Goal: Navigation & Orientation: Find specific page/section

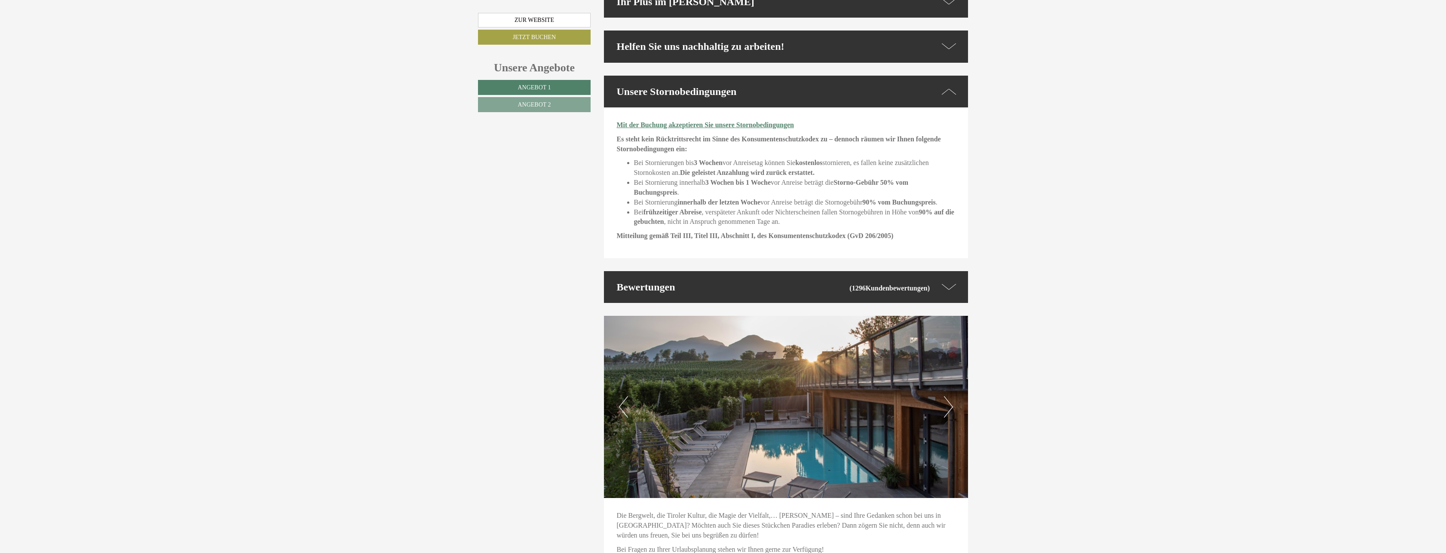
scroll to position [2631, 0]
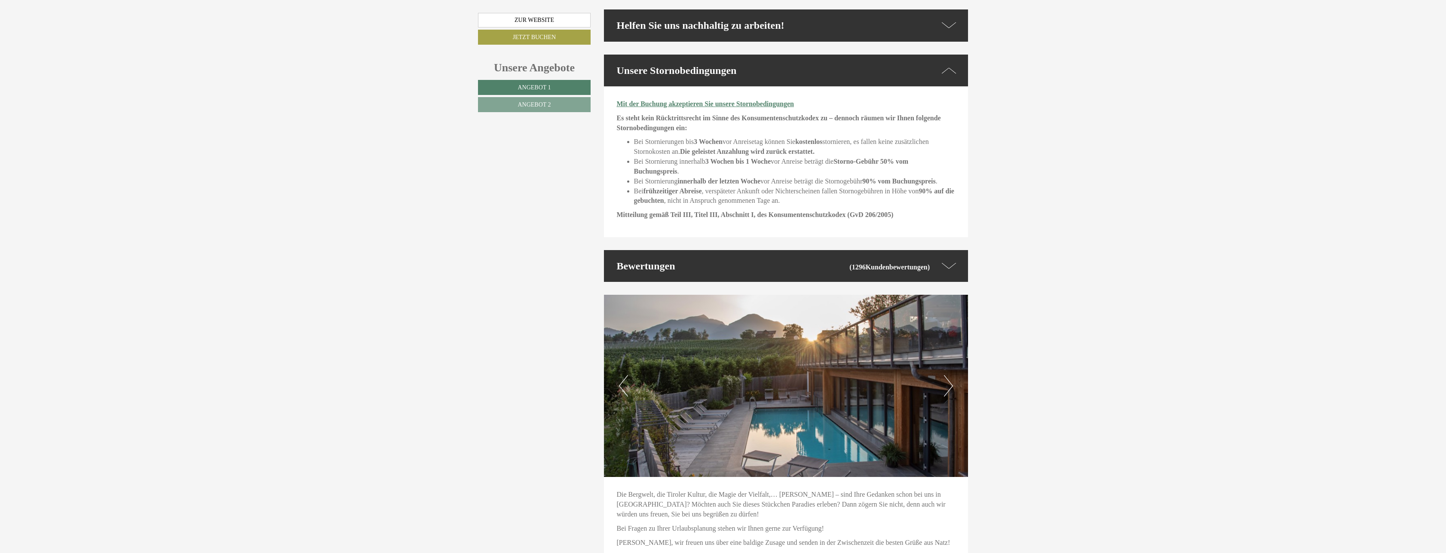
click at [950, 375] on button "Next" at bounding box center [948, 385] width 9 height 21
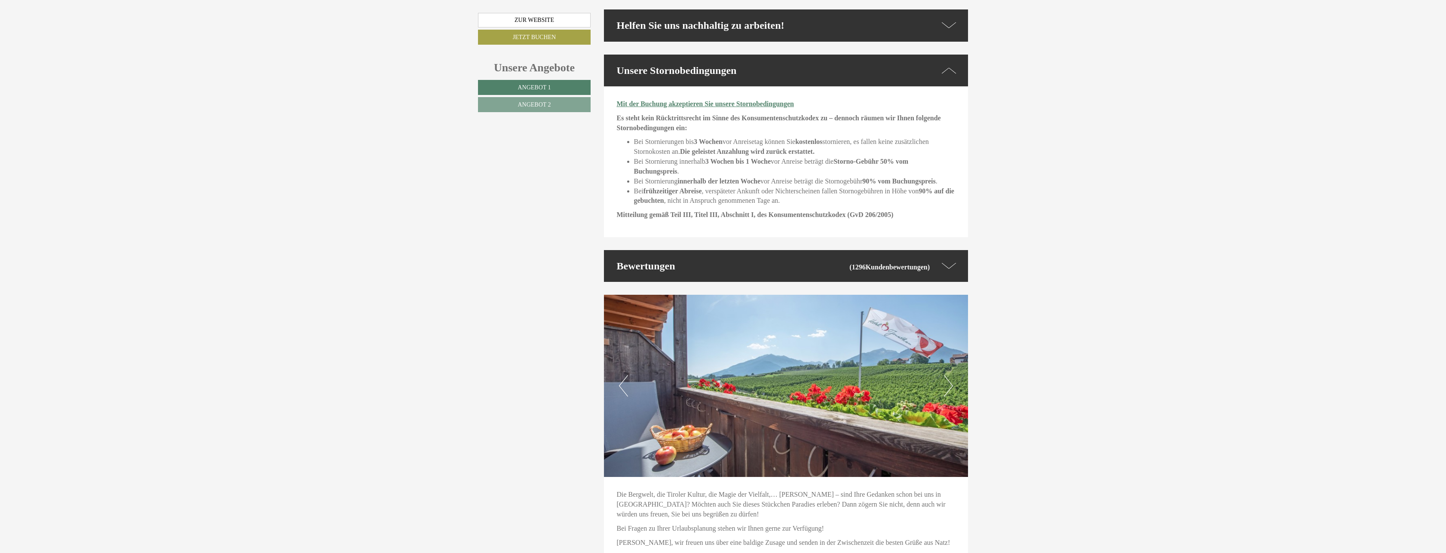
click at [950, 375] on button "Next" at bounding box center [948, 385] width 9 height 21
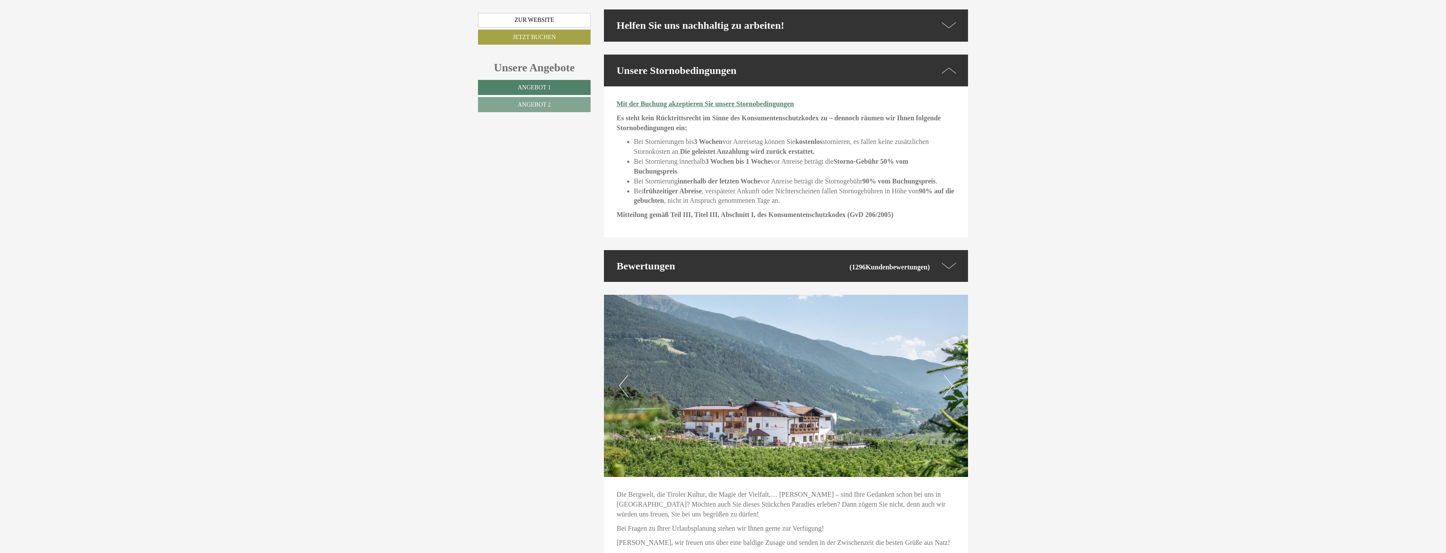
click at [950, 375] on button "Next" at bounding box center [948, 385] width 9 height 21
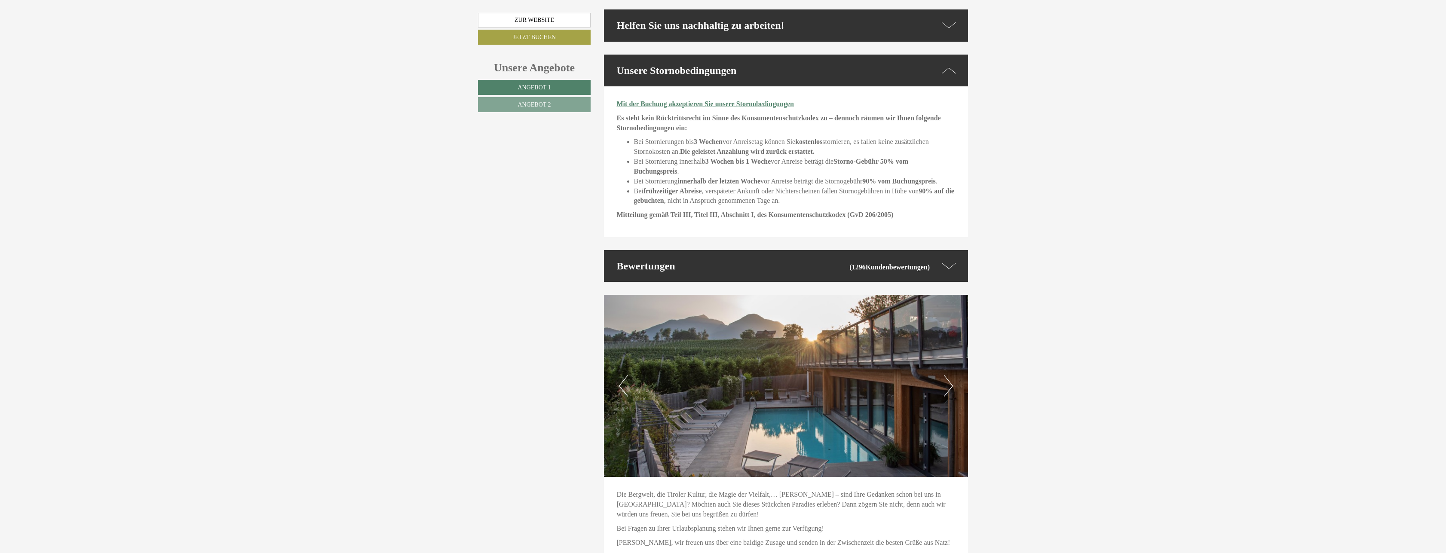
click at [950, 375] on button "Next" at bounding box center [948, 385] width 9 height 21
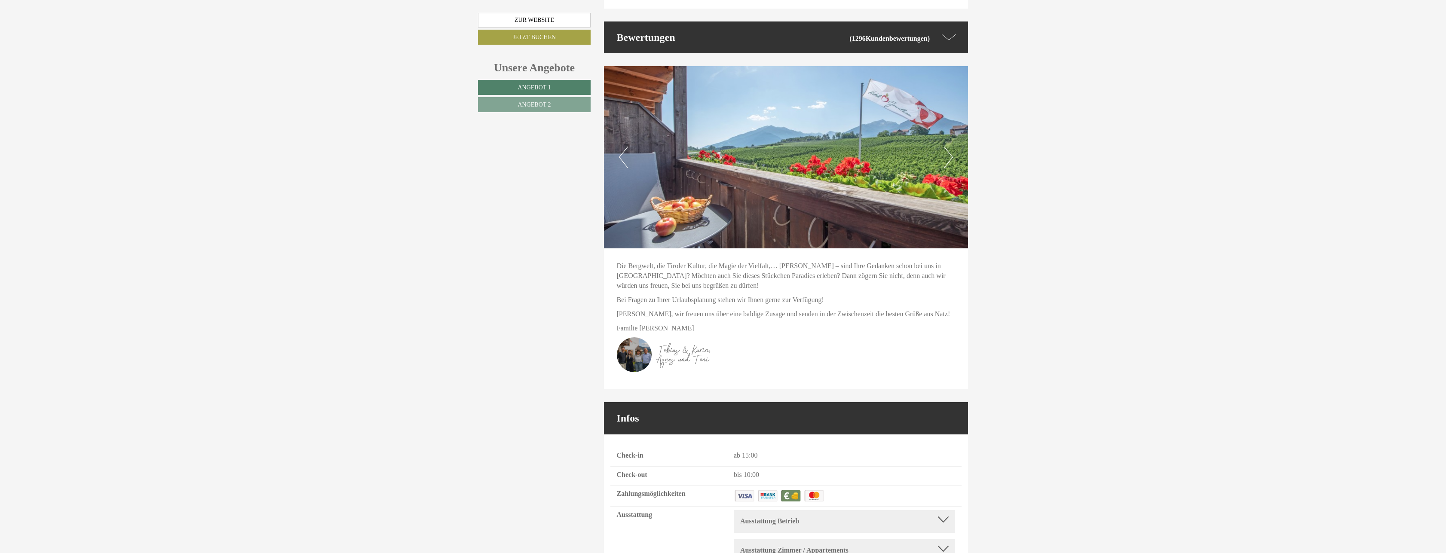
scroll to position [2881, 0]
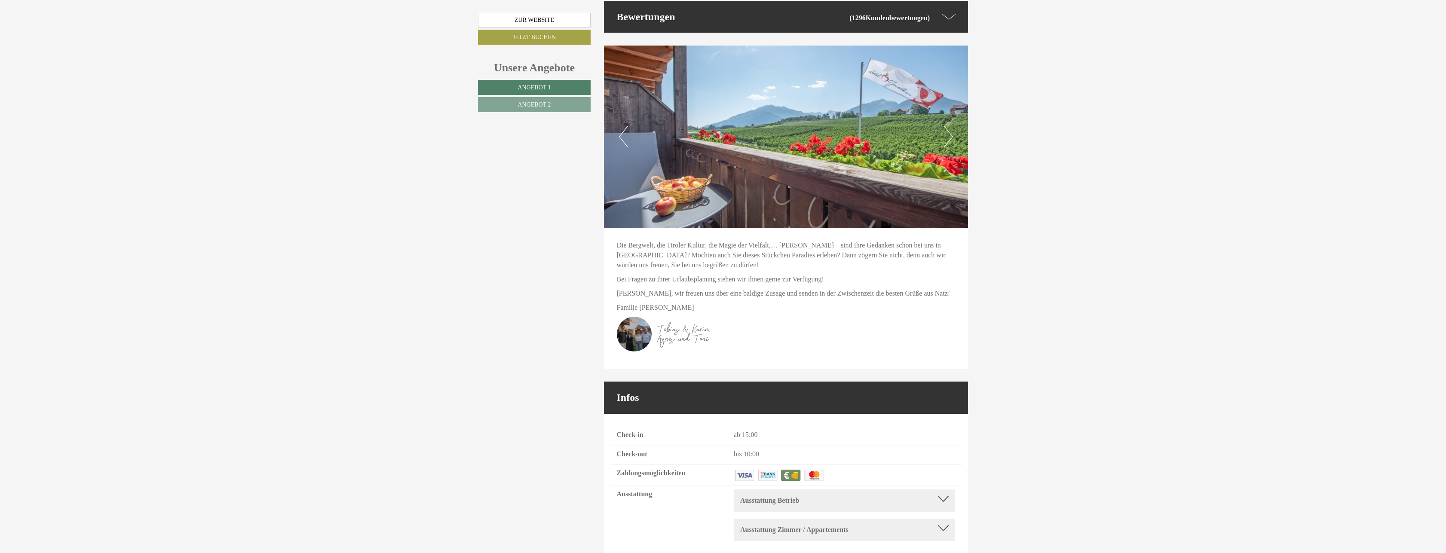
click at [637, 317] on img at bounding box center [681, 334] width 129 height 35
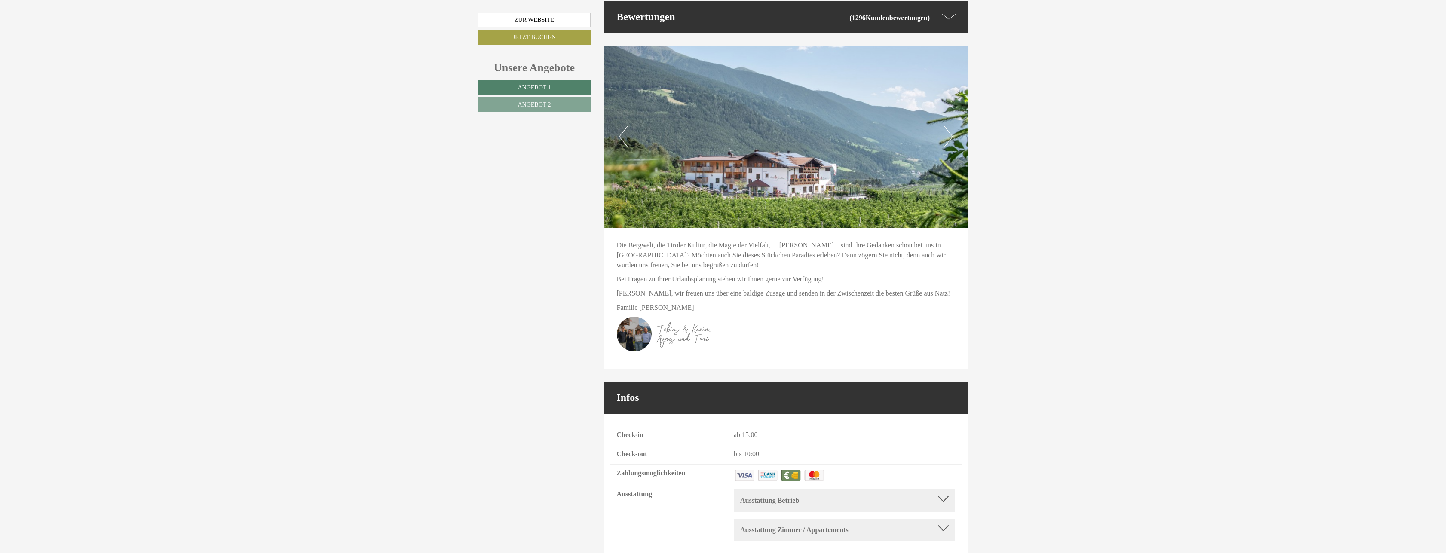
click at [637, 317] on img at bounding box center [681, 334] width 129 height 35
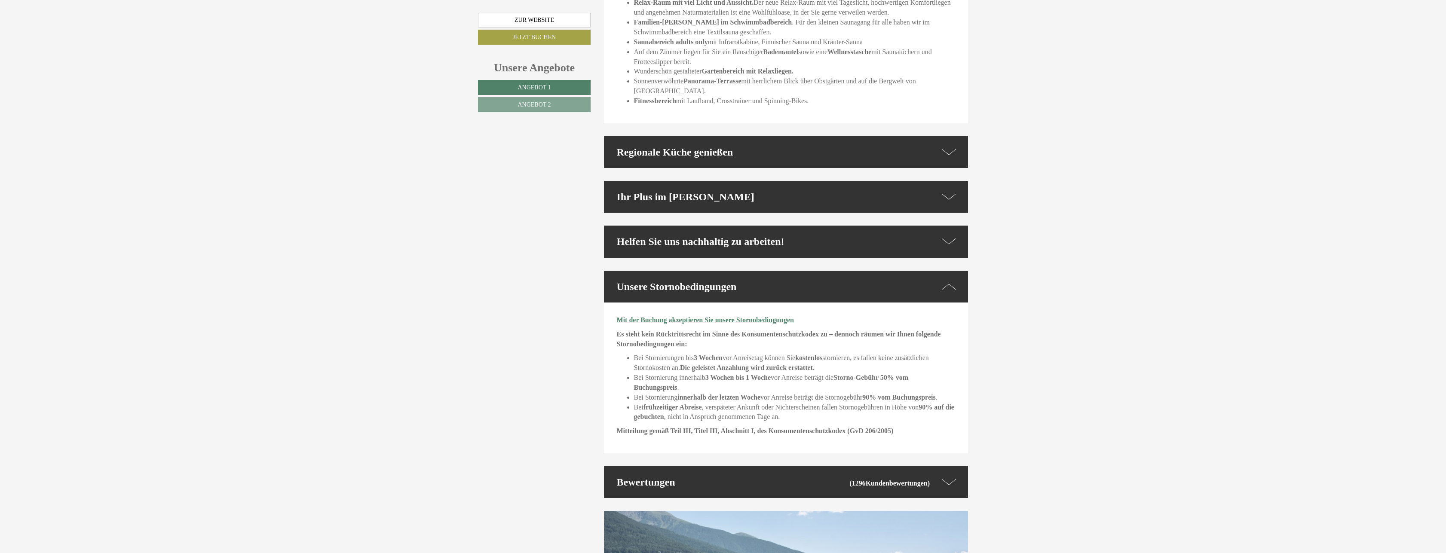
scroll to position [2313, 0]
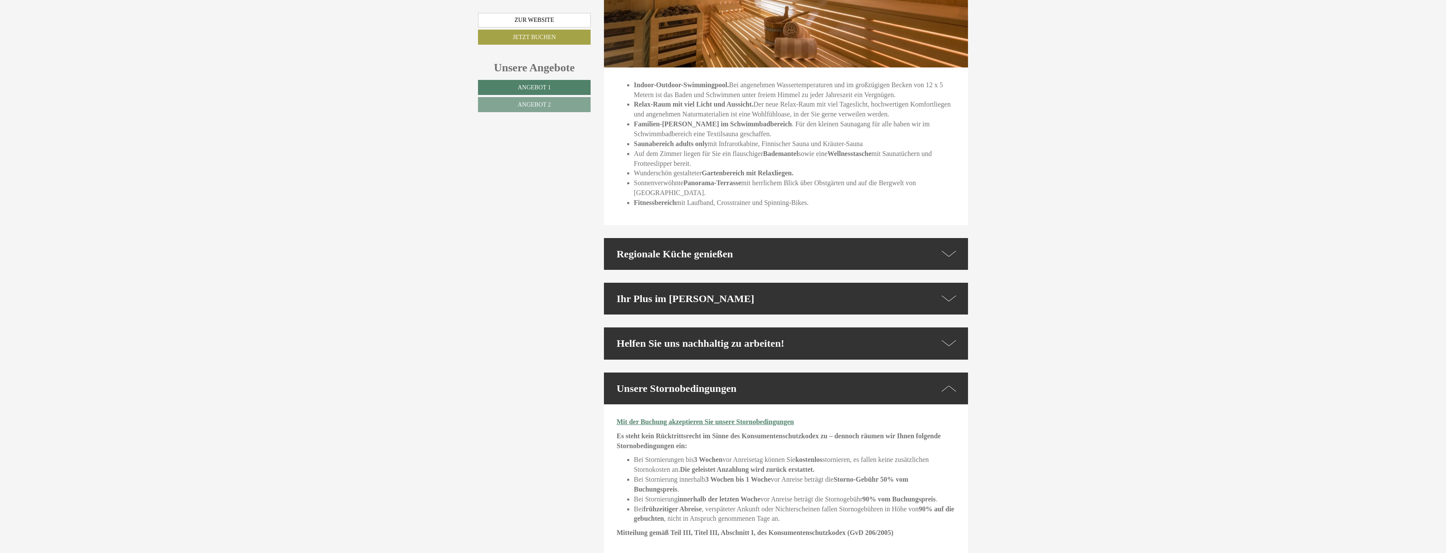
click at [651, 283] on div "Ihr Plus im [PERSON_NAME]" at bounding box center [786, 299] width 365 height 32
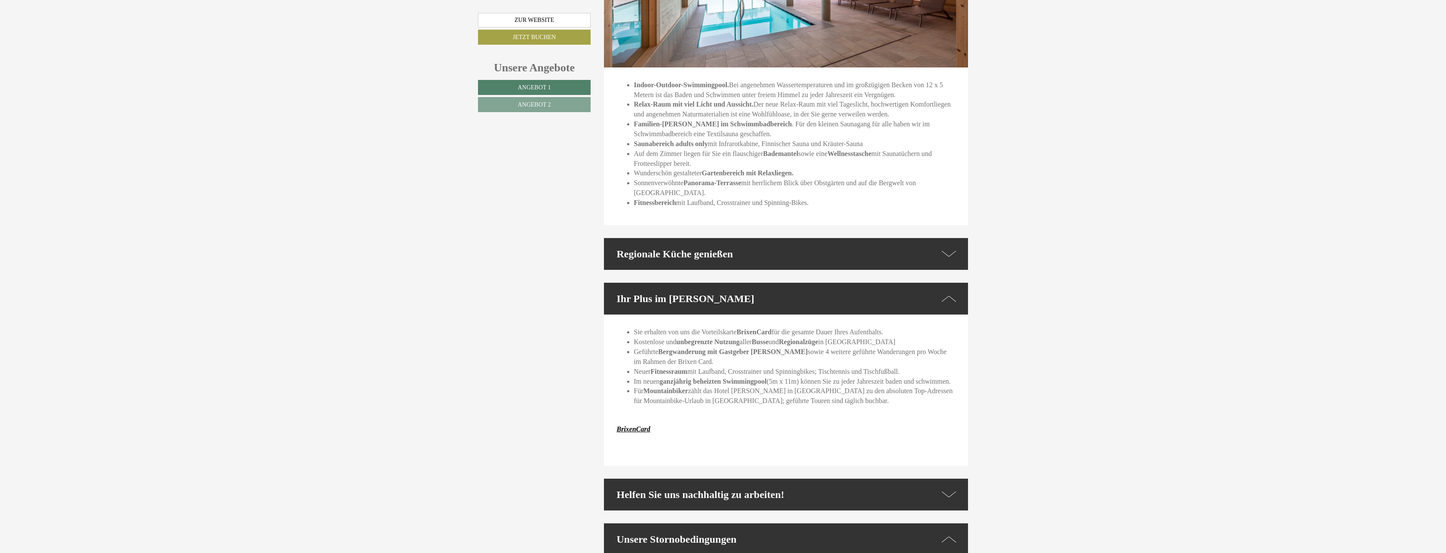
click at [668, 238] on div "Regionale Küche genießen" at bounding box center [786, 254] width 365 height 32
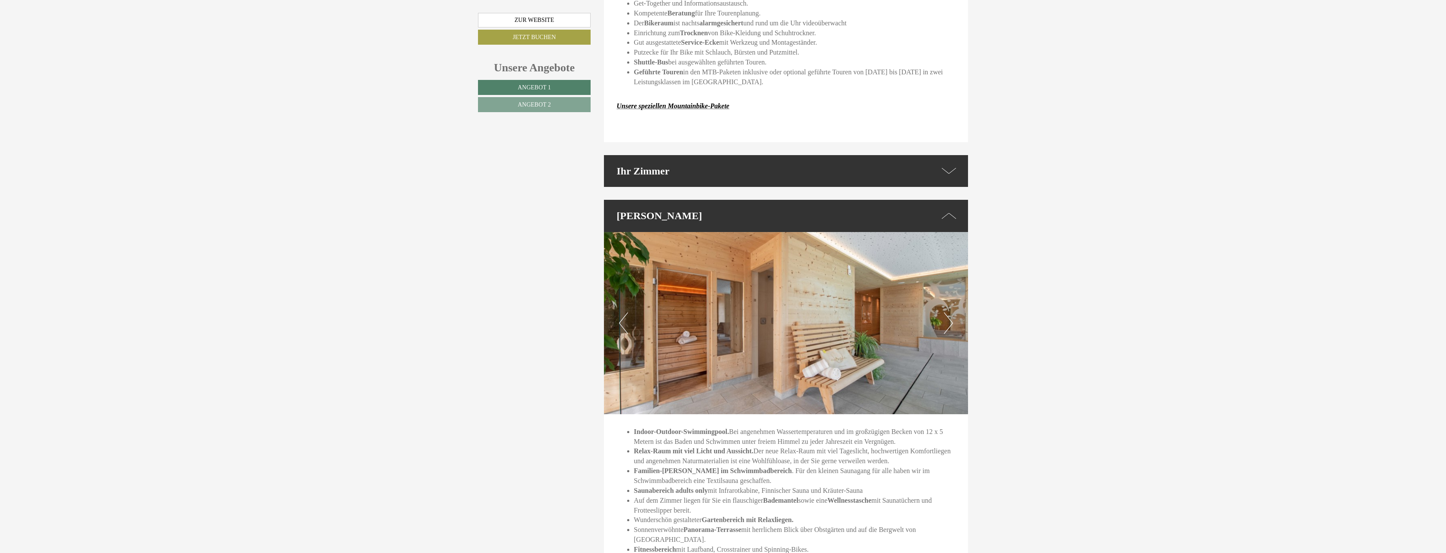
scroll to position [1952, 0]
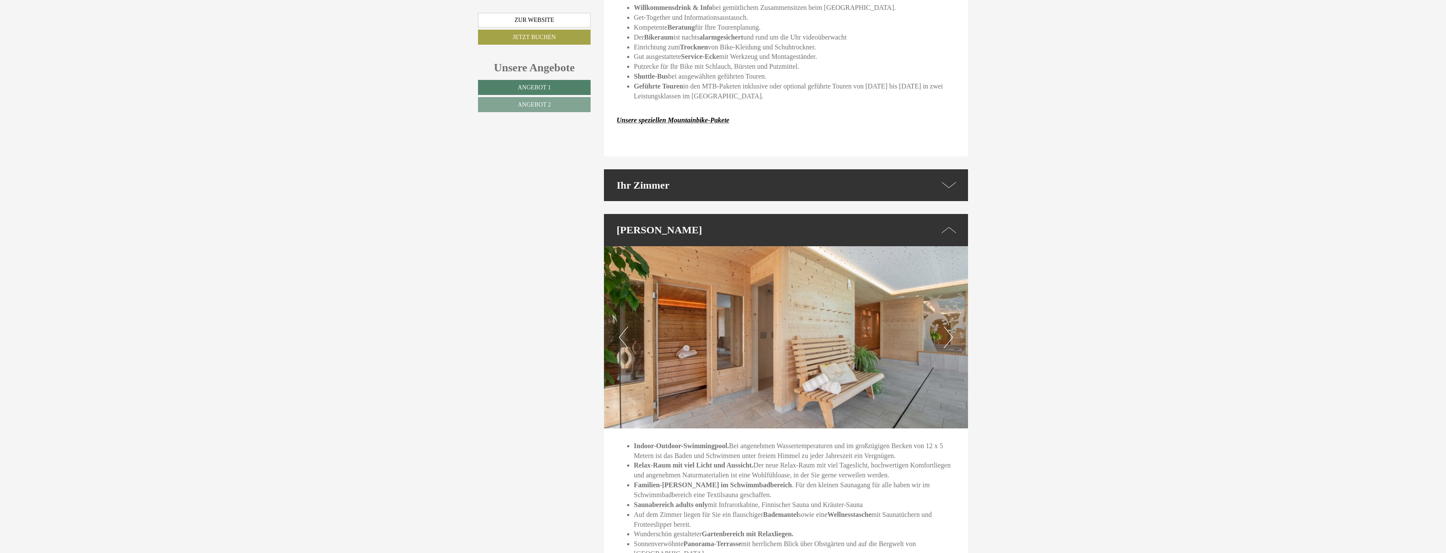
click at [882, 169] on div "Ihr Zimmer" at bounding box center [786, 185] width 365 height 32
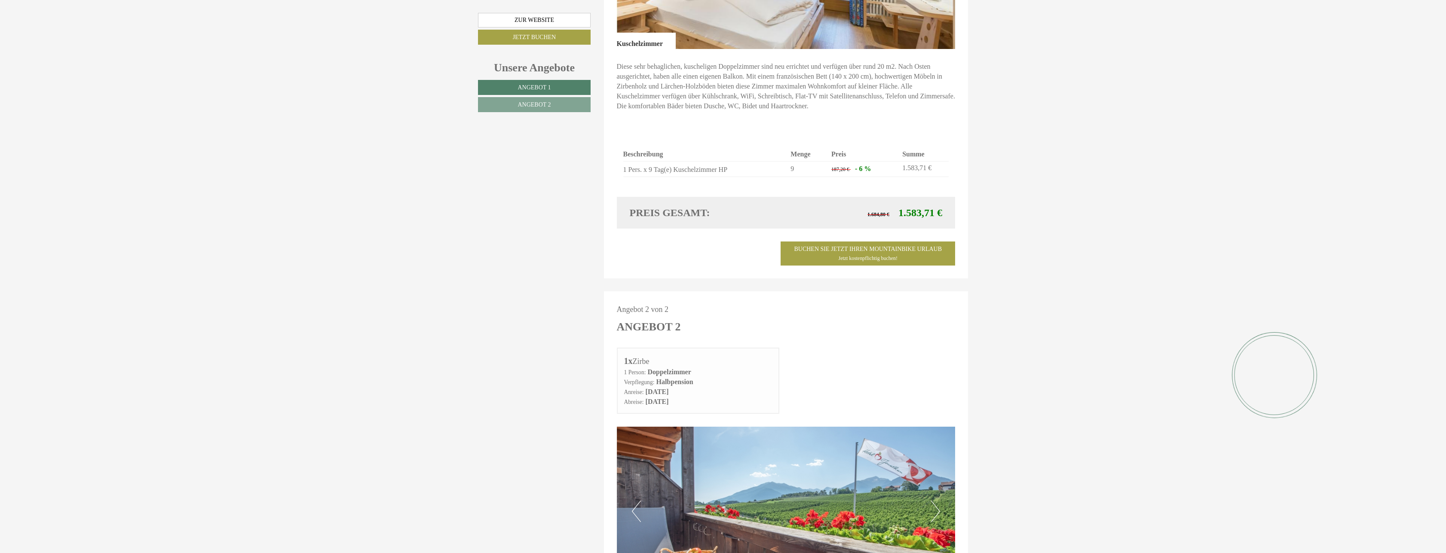
scroll to position [662, 0]
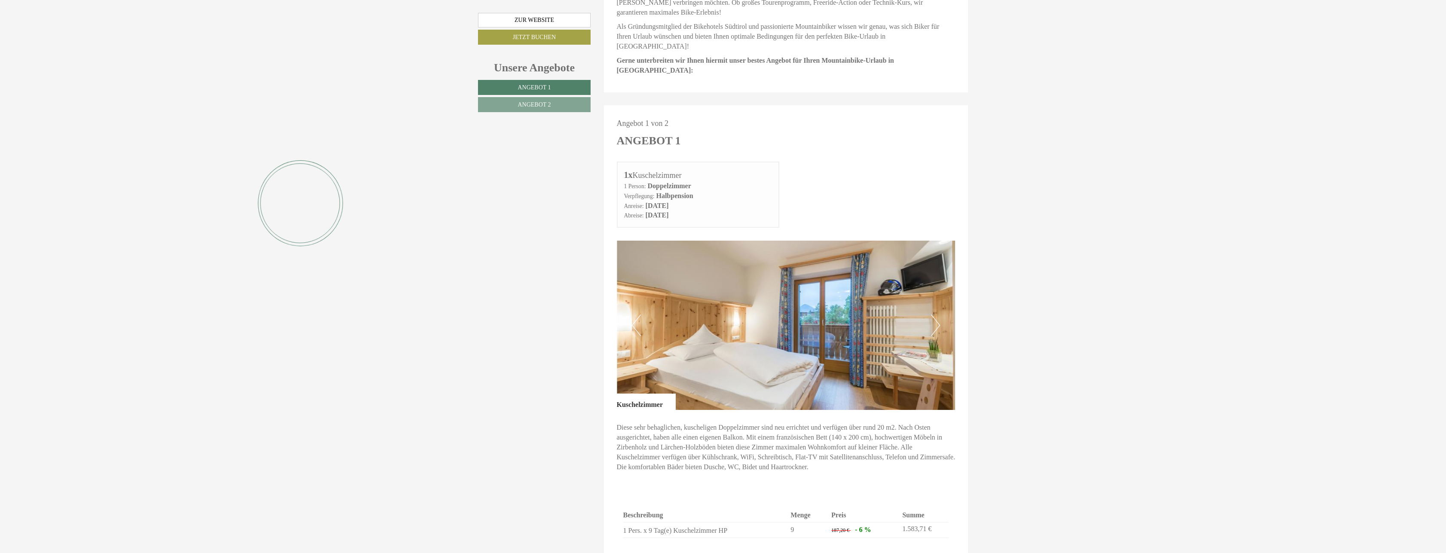
click at [927, 285] on img at bounding box center [786, 325] width 339 height 169
click at [929, 285] on img at bounding box center [786, 325] width 339 height 169
click at [937, 315] on button "Next" at bounding box center [935, 325] width 9 height 21
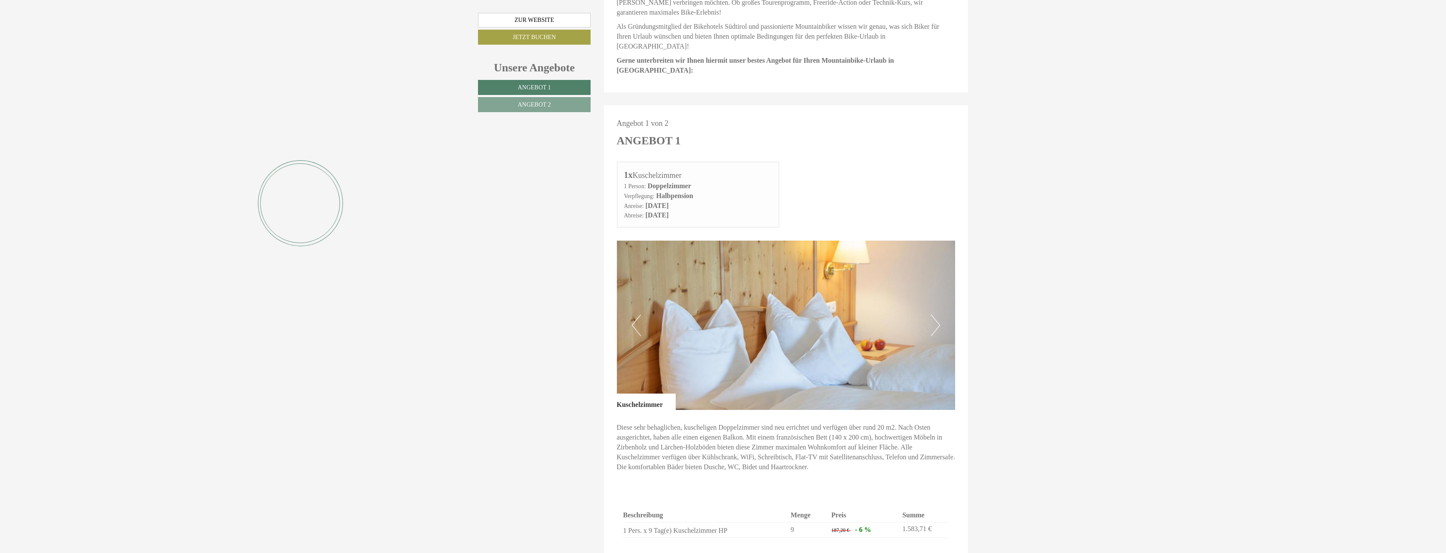
click at [937, 315] on button "Next" at bounding box center [935, 325] width 9 height 21
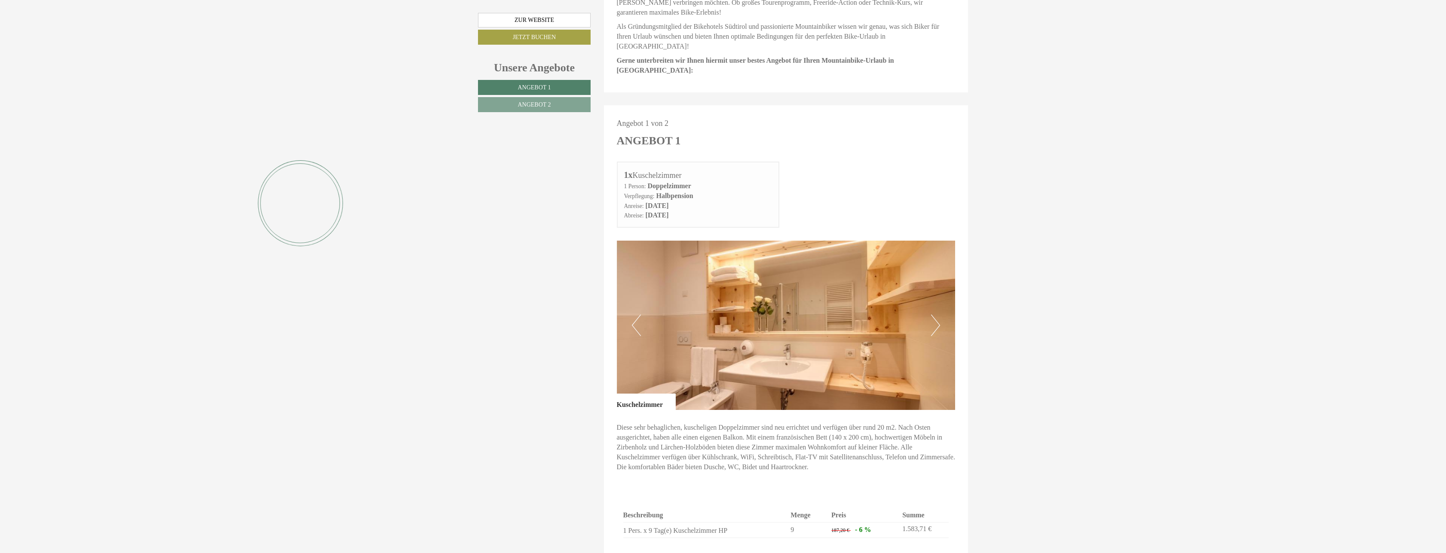
click at [937, 315] on button "Next" at bounding box center [935, 325] width 9 height 21
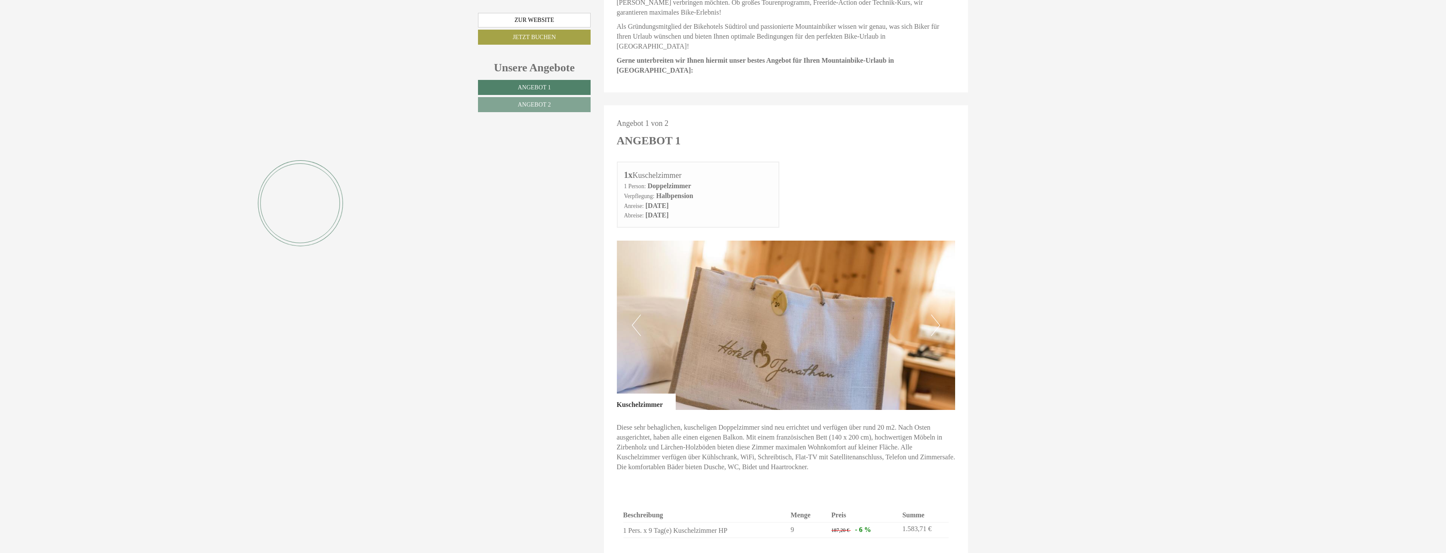
click at [937, 315] on button "Next" at bounding box center [935, 325] width 9 height 21
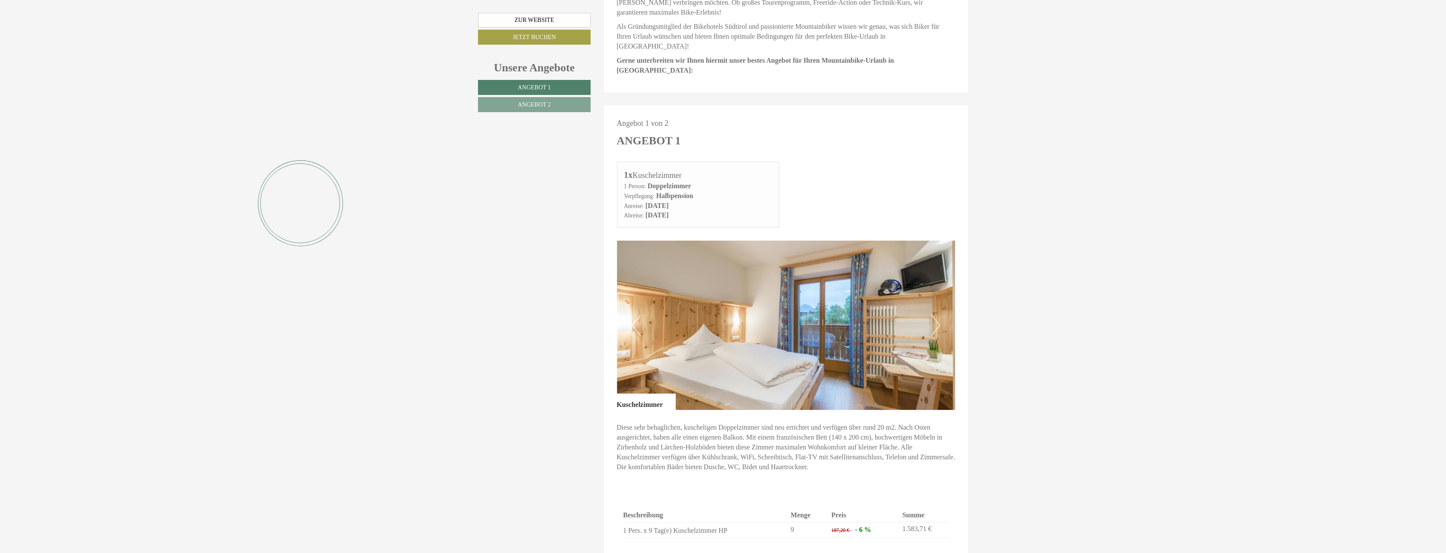
click at [937, 315] on button "Next" at bounding box center [935, 325] width 9 height 21
